Goal: Task Accomplishment & Management: Manage account settings

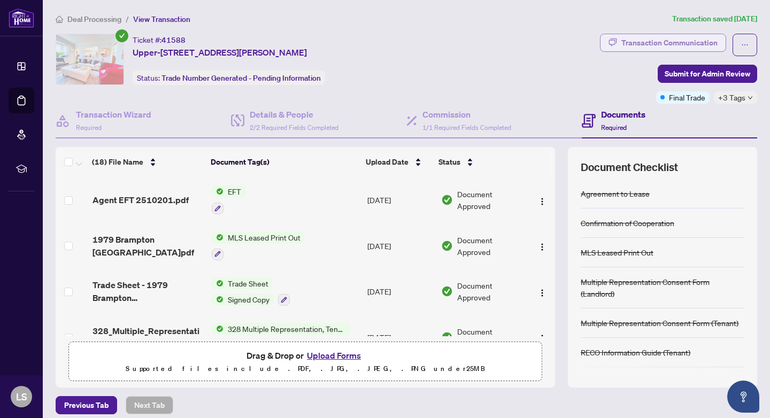
click at [661, 40] on div "Transaction Communication" at bounding box center [669, 42] width 96 height 17
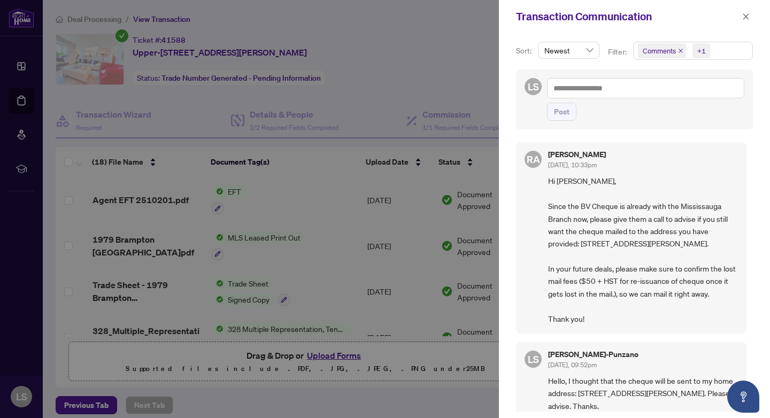
click at [359, 214] on div at bounding box center [385, 209] width 770 height 418
click at [375, 184] on div at bounding box center [385, 209] width 770 height 418
click at [749, 14] on icon "close" at bounding box center [745, 16] width 7 height 7
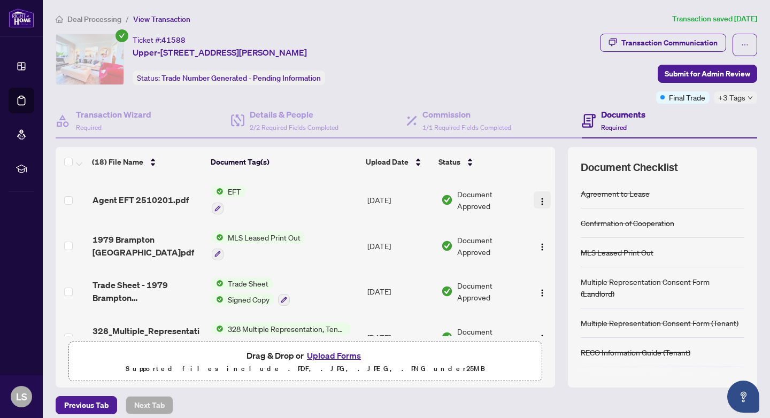
click at [538, 202] on img "button" at bounding box center [542, 201] width 9 height 9
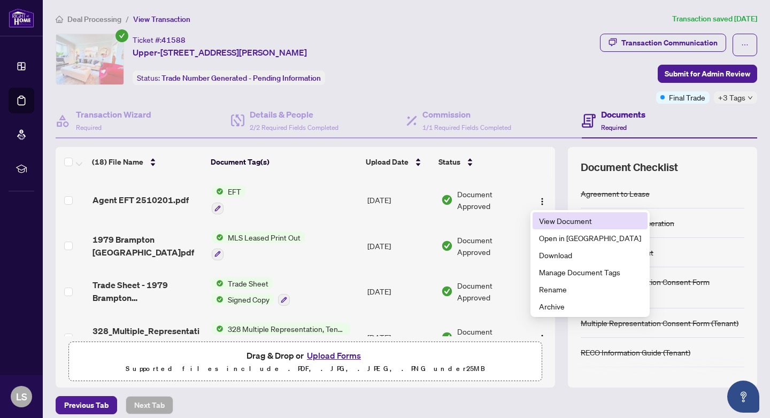
click at [550, 220] on span "View Document" at bounding box center [590, 221] width 102 height 12
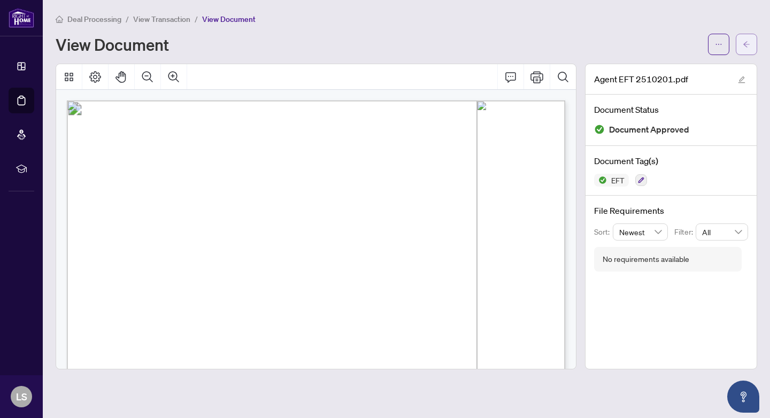
click at [744, 41] on icon "arrow-left" at bounding box center [746, 44] width 7 height 7
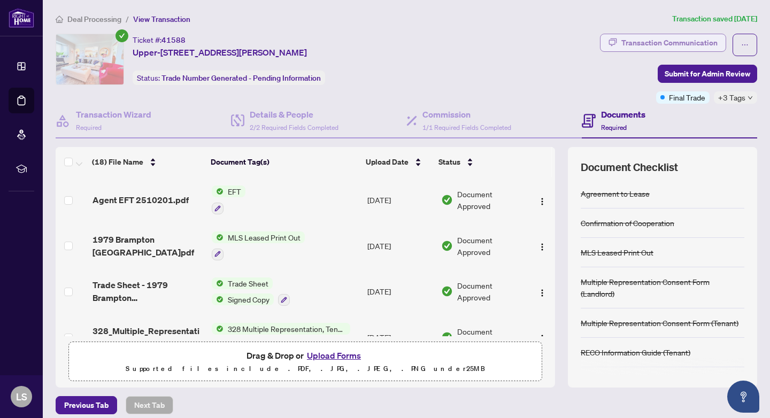
click at [667, 49] on div "Transaction Communication" at bounding box center [669, 42] width 96 height 17
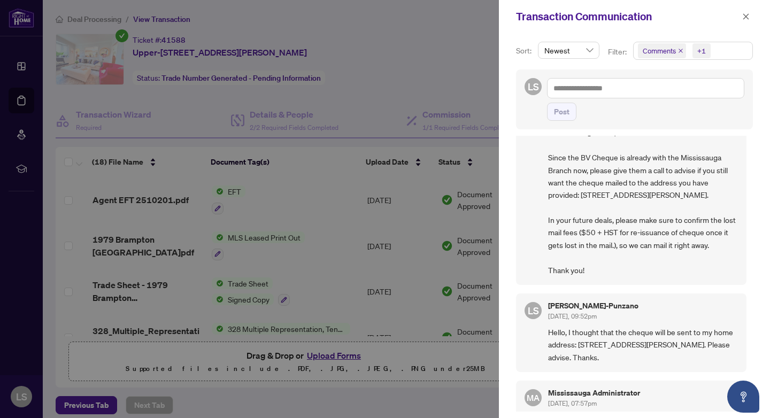
scroll to position [49, 0]
click at [463, 66] on div at bounding box center [385, 209] width 770 height 418
